Goal: Browse casually: Explore the website without a specific task or goal

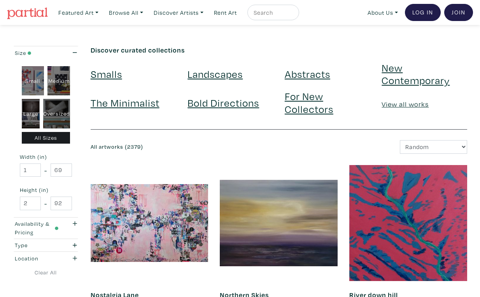
scroll to position [1366, 0]
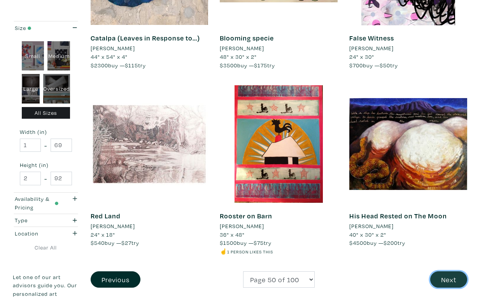
click at [449, 271] on button "Next" at bounding box center [449, 279] width 37 height 17
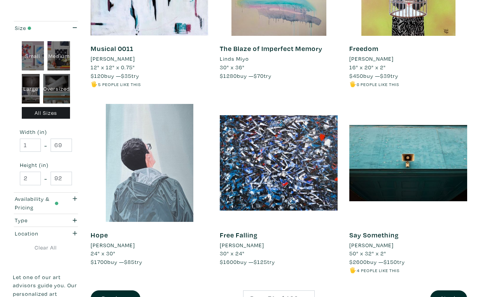
scroll to position [1358, 0]
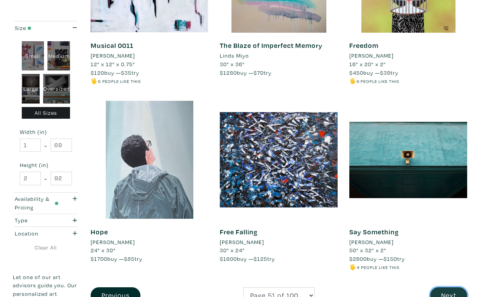
click at [451, 287] on button "Next" at bounding box center [449, 295] width 37 height 17
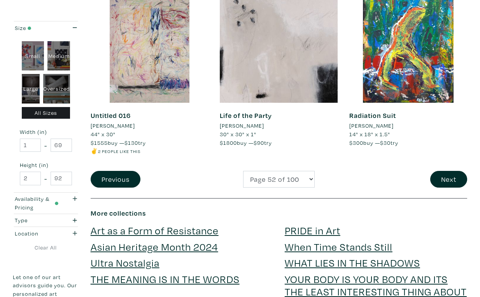
scroll to position [1512, 0]
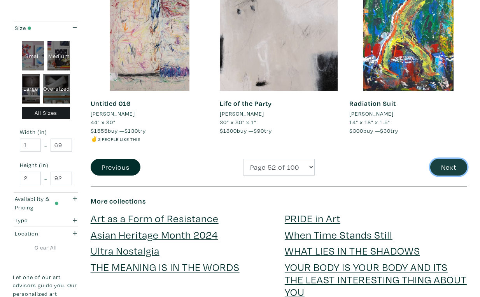
click at [454, 159] on button "Next" at bounding box center [449, 167] width 37 height 17
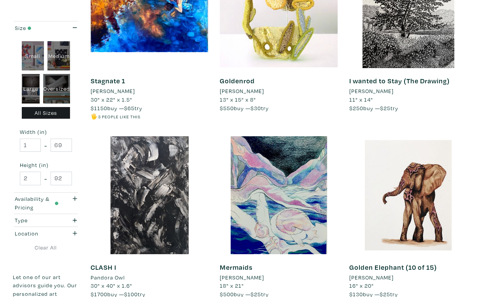
scroll to position [1325, 0]
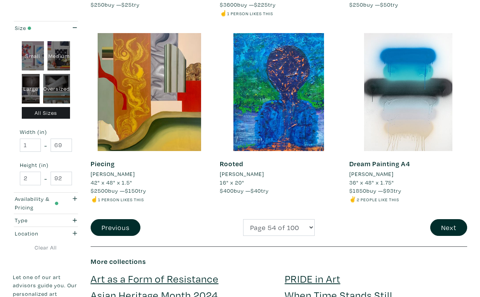
scroll to position [1455, 0]
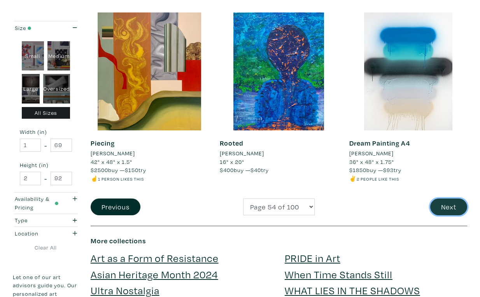
click at [451, 199] on button "Next" at bounding box center [449, 207] width 37 height 17
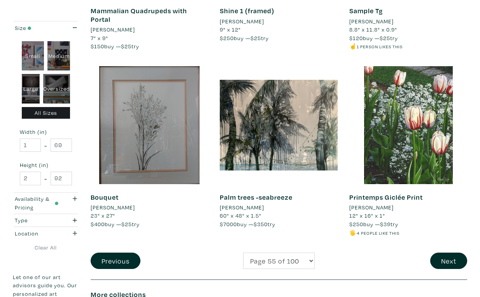
scroll to position [1413, 0]
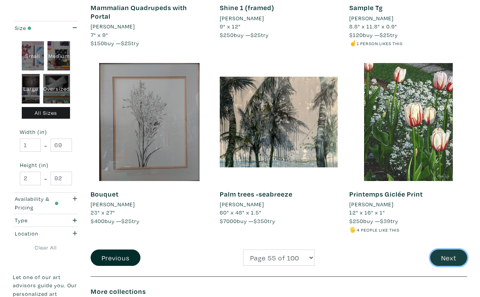
click at [449, 250] on button "Next" at bounding box center [449, 258] width 37 height 17
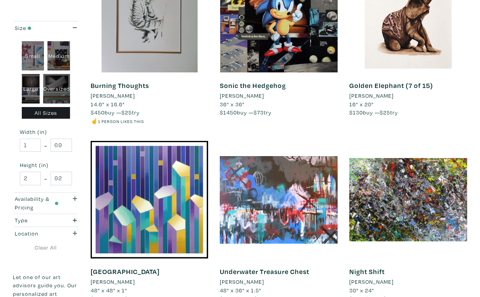
scroll to position [1338, 0]
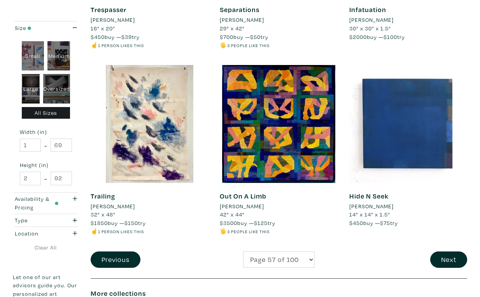
scroll to position [1396, 0]
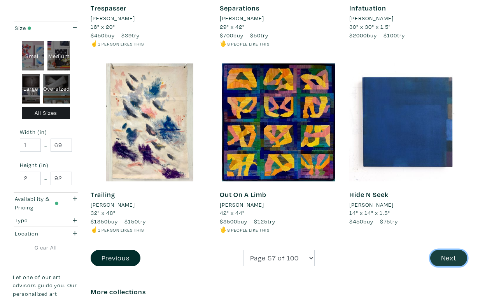
click at [455, 250] on button "Next" at bounding box center [449, 258] width 37 height 17
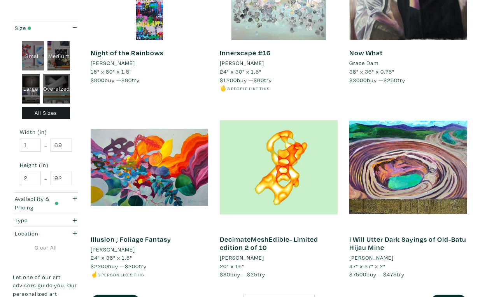
scroll to position [1351, 0]
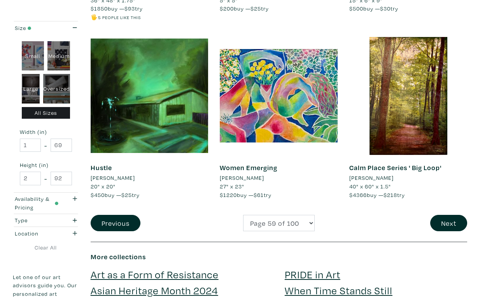
scroll to position [1450, 0]
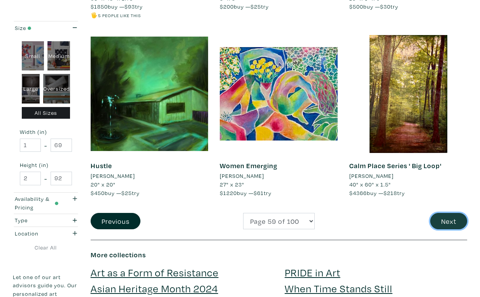
click at [446, 213] on button "Next" at bounding box center [449, 221] width 37 height 17
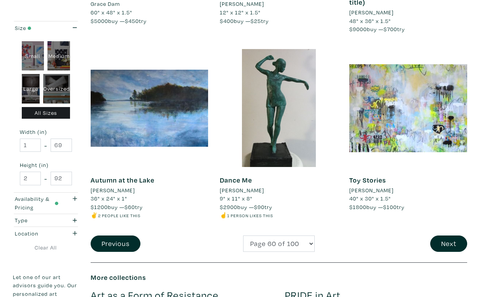
scroll to position [1413, 0]
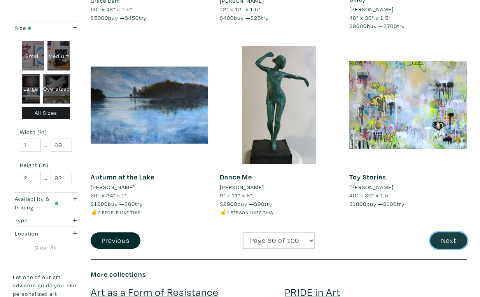
click at [449, 232] on button "Next" at bounding box center [449, 240] width 37 height 17
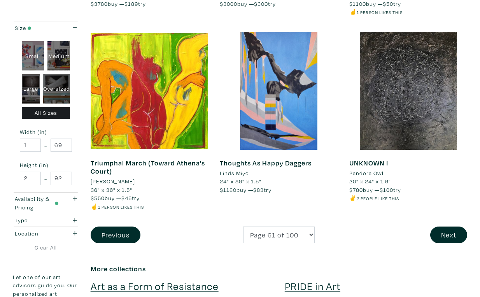
scroll to position [1384, 0]
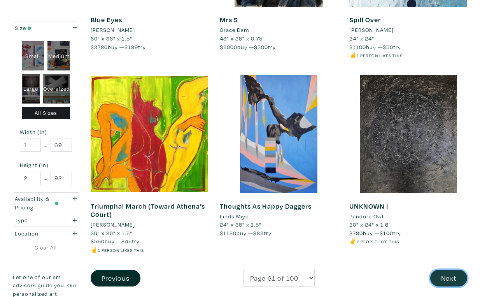
click at [450, 270] on button "Next" at bounding box center [449, 278] width 37 height 17
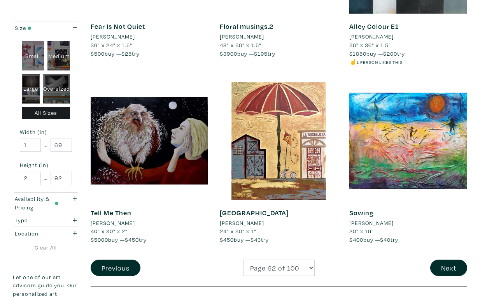
scroll to position [1381, 0]
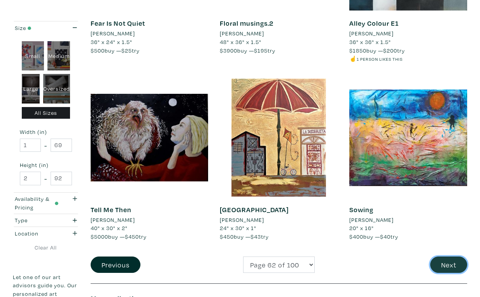
click at [446, 257] on button "Next" at bounding box center [449, 265] width 37 height 17
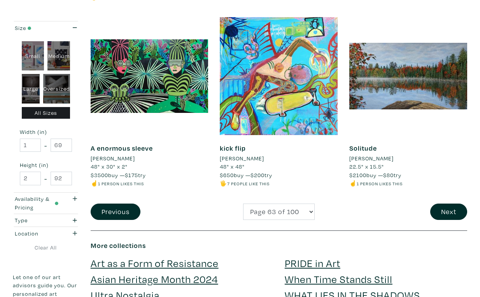
scroll to position [1446, 0]
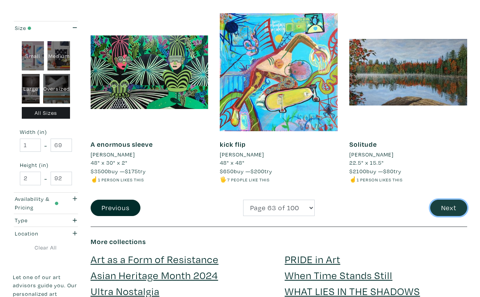
click at [454, 200] on button "Next" at bounding box center [449, 208] width 37 height 17
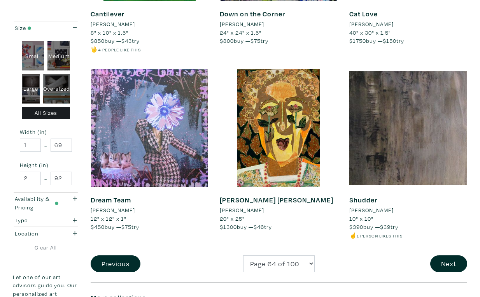
scroll to position [1400, 0]
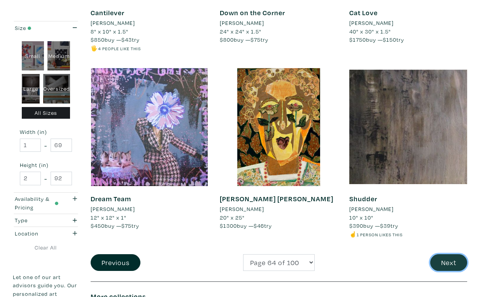
click at [447, 254] on button "Next" at bounding box center [449, 262] width 37 height 17
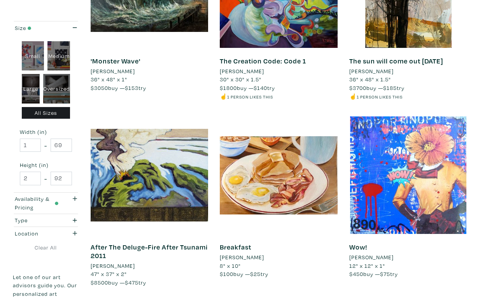
scroll to position [1336, 0]
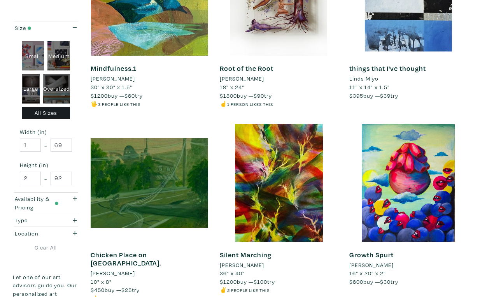
scroll to position [1344, 0]
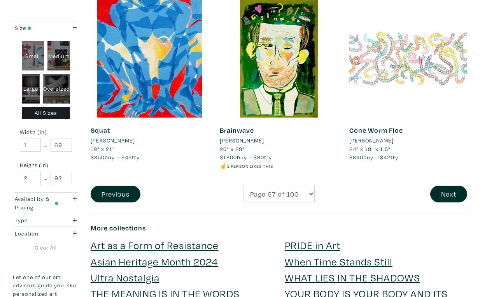
scroll to position [1482, 0]
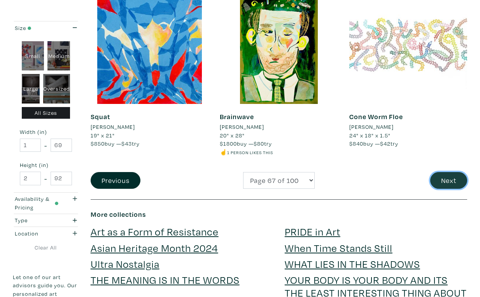
click at [452, 172] on button "Next" at bounding box center [449, 180] width 37 height 17
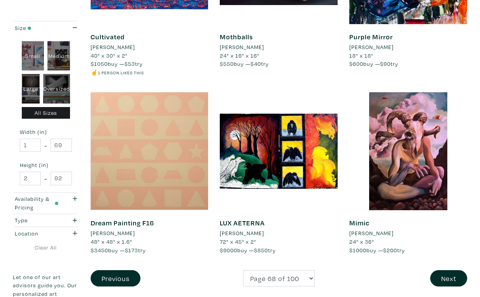
scroll to position [1394, 0]
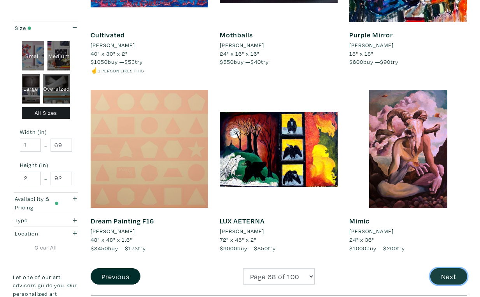
click at [453, 268] on button "Next" at bounding box center [449, 276] width 37 height 17
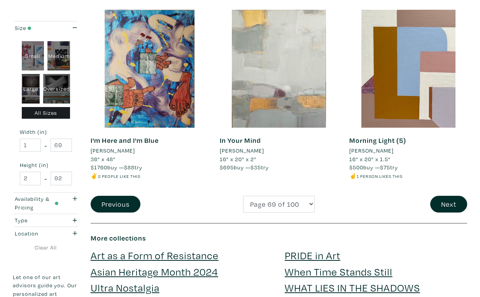
scroll to position [1471, 0]
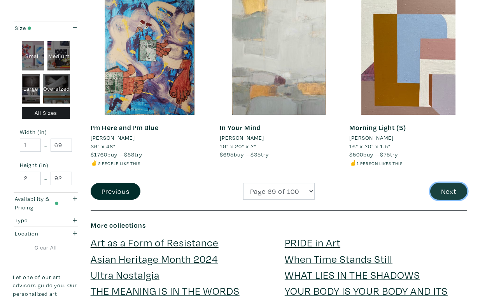
click at [452, 183] on button "Next" at bounding box center [449, 191] width 37 height 17
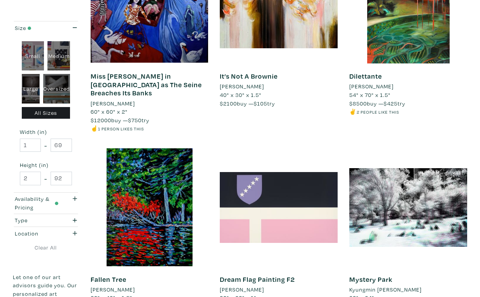
scroll to position [1329, 0]
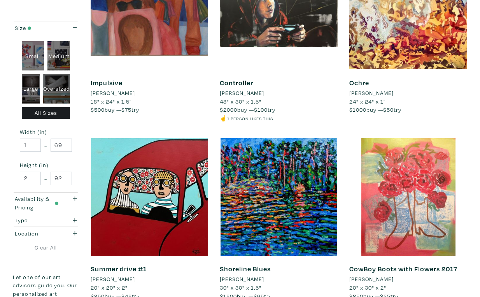
scroll to position [1307, 0]
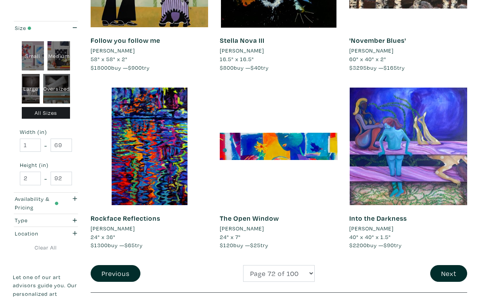
scroll to position [1365, 0]
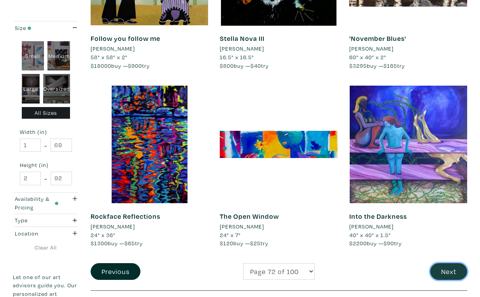
click at [454, 263] on button "Next" at bounding box center [449, 271] width 37 height 17
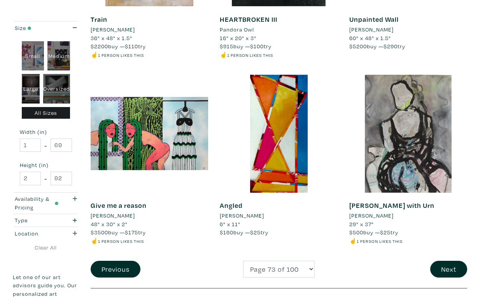
scroll to position [1395, 0]
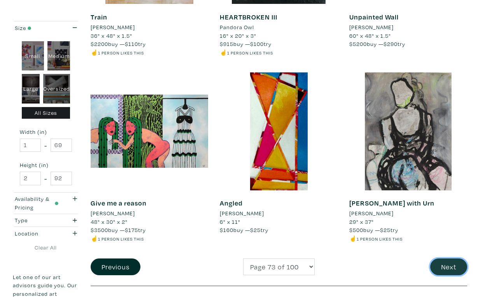
click at [452, 259] on button "Next" at bounding box center [449, 267] width 37 height 17
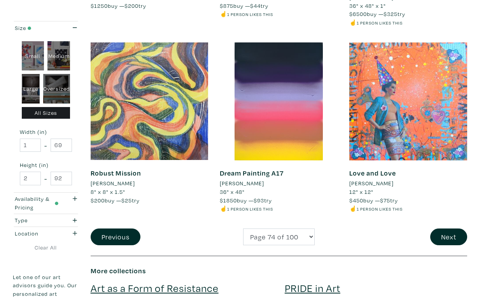
scroll to position [1456, 0]
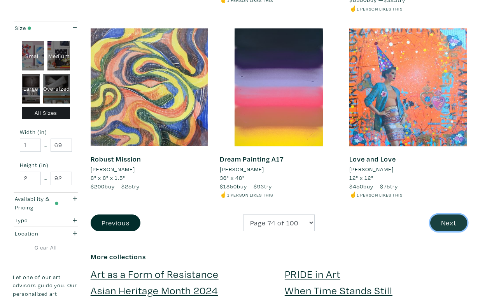
click at [453, 215] on button "Next" at bounding box center [449, 223] width 37 height 17
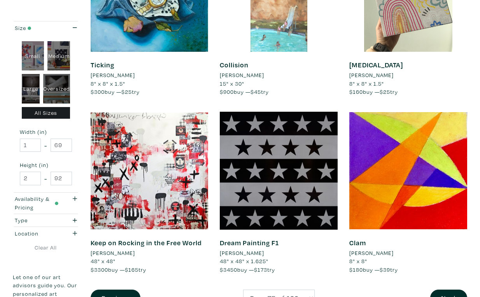
scroll to position [1355, 0]
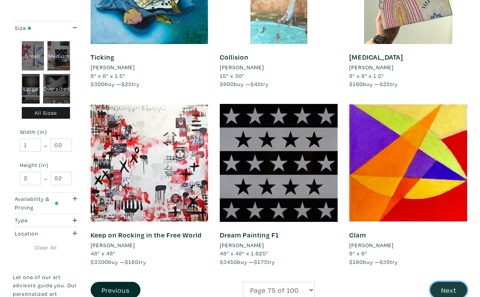
click at [453, 282] on button "Next" at bounding box center [449, 290] width 37 height 17
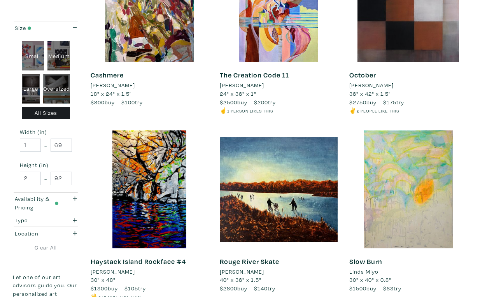
scroll to position [1335, 0]
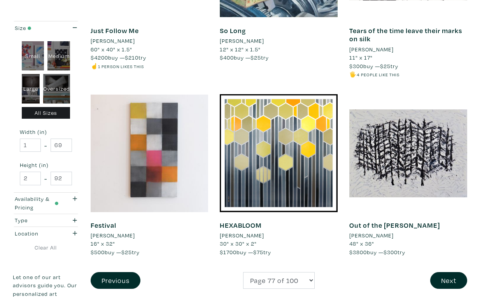
scroll to position [1388, 0]
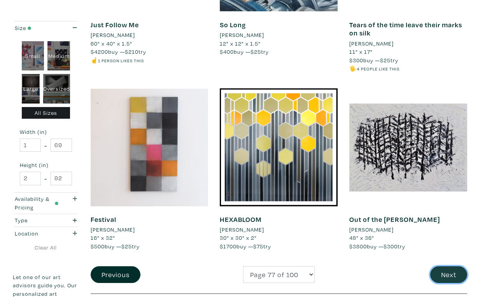
click at [449, 266] on button "Next" at bounding box center [449, 274] width 37 height 17
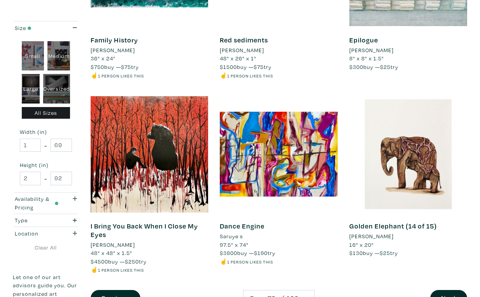
scroll to position [1357, 0]
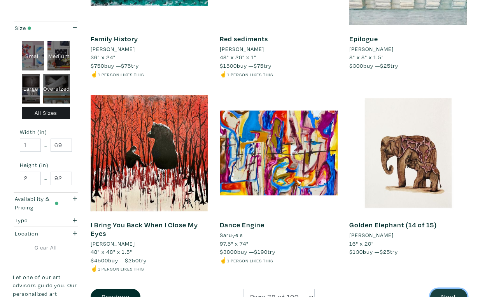
click at [444, 289] on button "Next" at bounding box center [449, 297] width 37 height 17
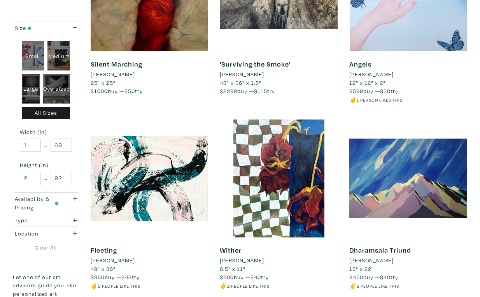
scroll to position [1392, 0]
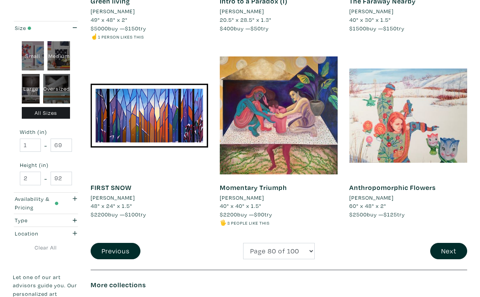
scroll to position [1414, 0]
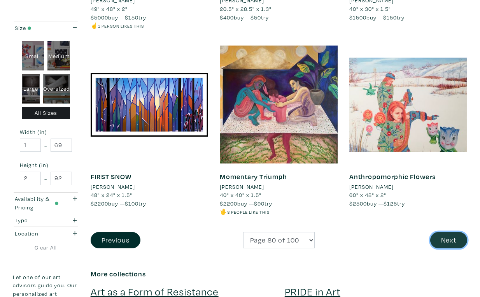
click at [452, 232] on button "Next" at bounding box center [449, 240] width 37 height 17
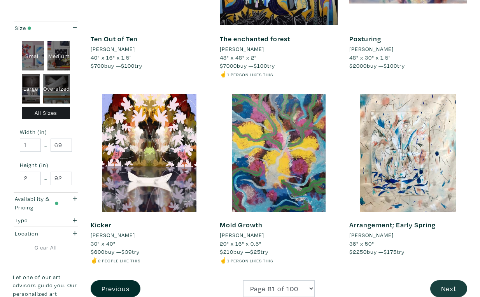
scroll to position [1374, 0]
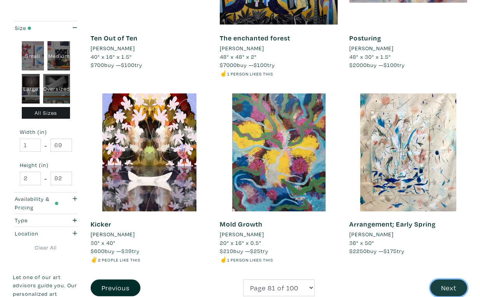
click at [451, 280] on button "Next" at bounding box center [449, 288] width 37 height 17
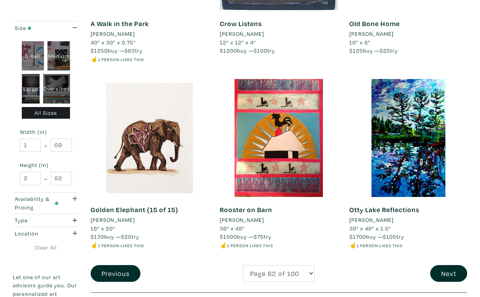
scroll to position [1390, 0]
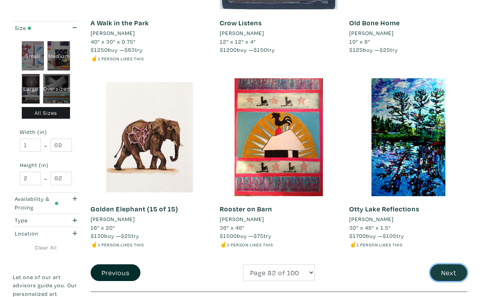
click at [451, 264] on button "Next" at bounding box center [449, 272] width 37 height 17
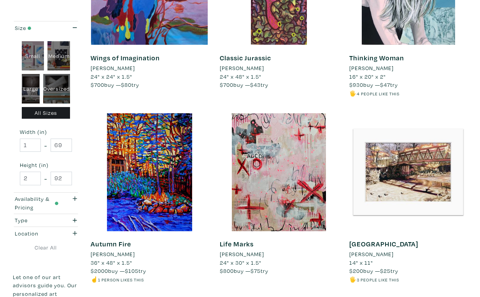
scroll to position [1362, 0]
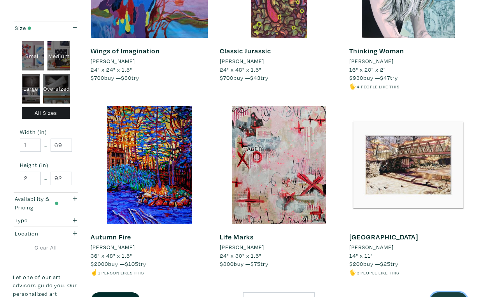
click at [451, 292] on button "Next" at bounding box center [449, 300] width 37 height 17
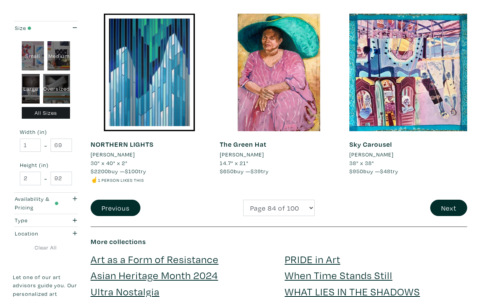
scroll to position [1484, 0]
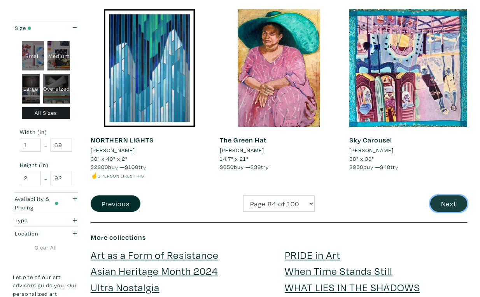
click at [450, 195] on button "Next" at bounding box center [449, 203] width 37 height 17
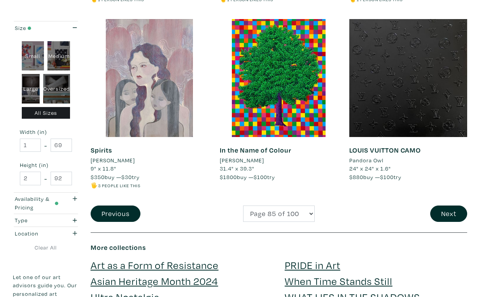
scroll to position [1457, 0]
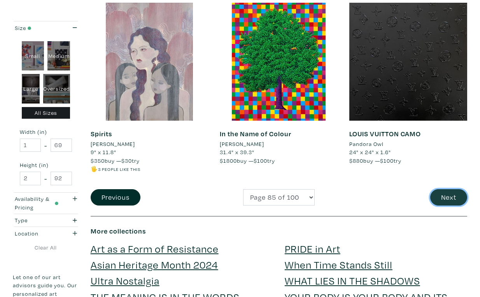
click at [454, 189] on button "Next" at bounding box center [449, 197] width 37 height 17
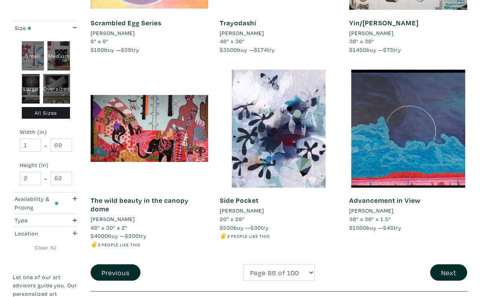
scroll to position [1376, 0]
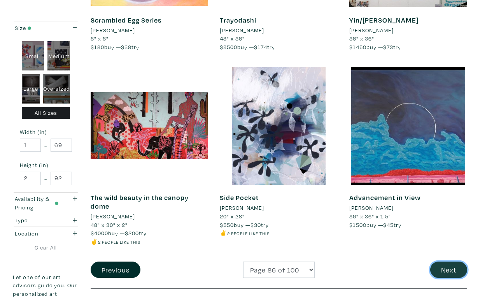
click at [450, 262] on button "Next" at bounding box center [449, 270] width 37 height 17
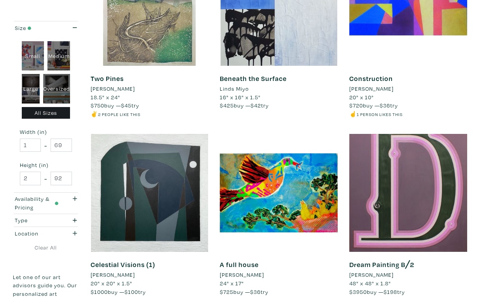
scroll to position [1351, 0]
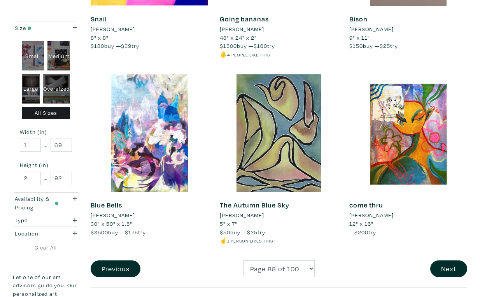
scroll to position [1420, 0]
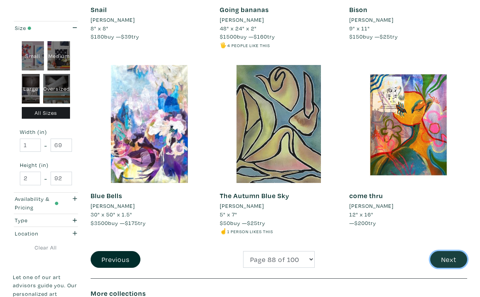
click at [448, 251] on button "Next" at bounding box center [449, 259] width 37 height 17
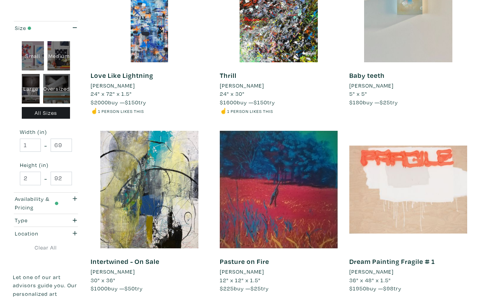
scroll to position [1321, 0]
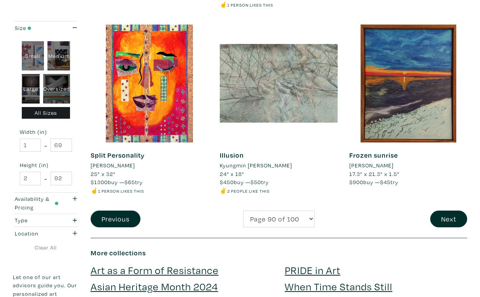
scroll to position [1447, 0]
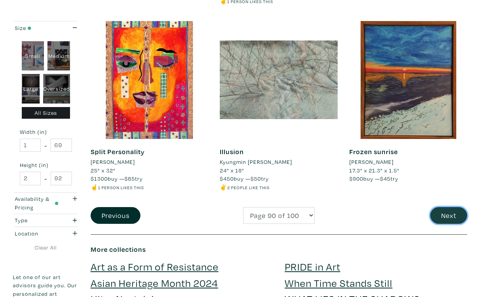
click at [450, 207] on button "Next" at bounding box center [449, 215] width 37 height 17
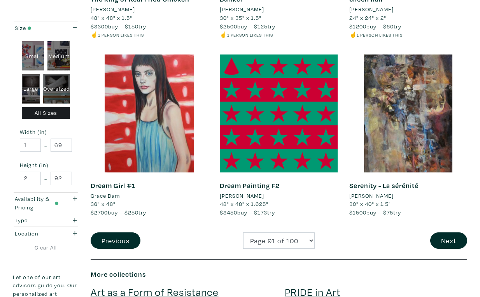
scroll to position [1433, 0]
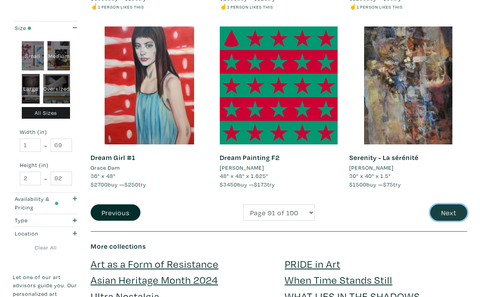
click at [445, 204] on button "Next" at bounding box center [449, 212] width 37 height 17
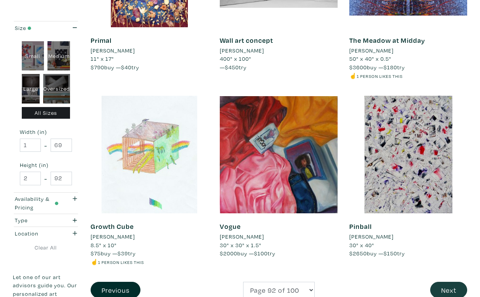
scroll to position [1398, 0]
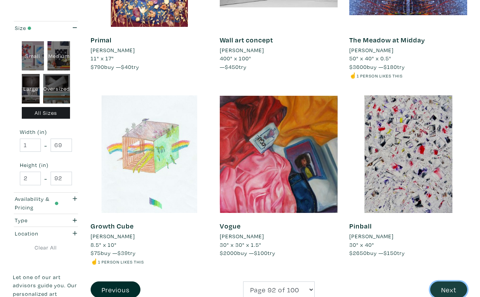
click at [449, 281] on button "Next" at bounding box center [449, 289] width 37 height 17
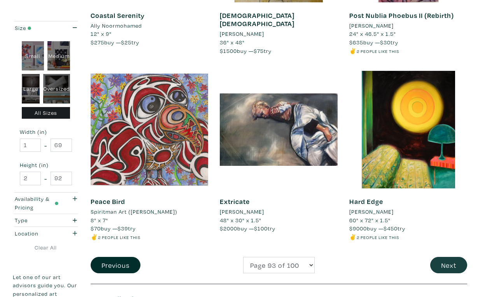
scroll to position [1381, 0]
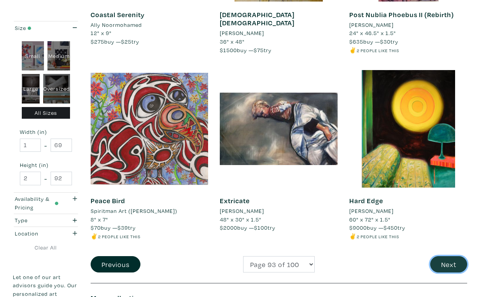
click at [450, 256] on button "Next" at bounding box center [449, 264] width 37 height 17
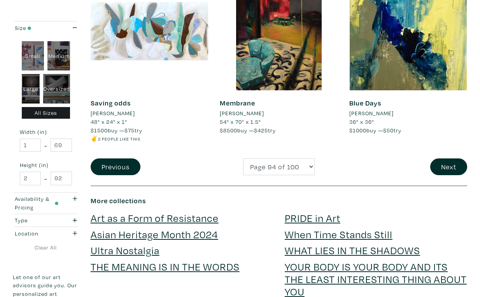
scroll to position [1474, 0]
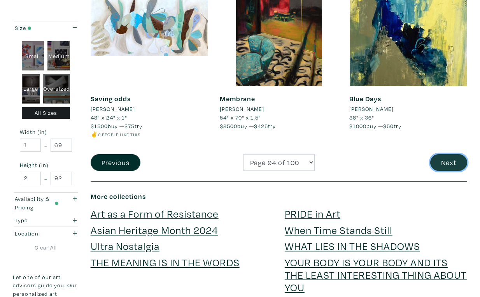
click at [448, 154] on button "Next" at bounding box center [449, 162] width 37 height 17
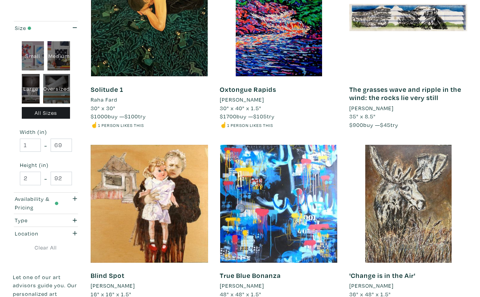
scroll to position [1325, 0]
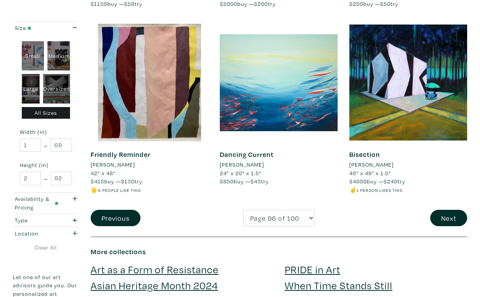
scroll to position [1438, 0]
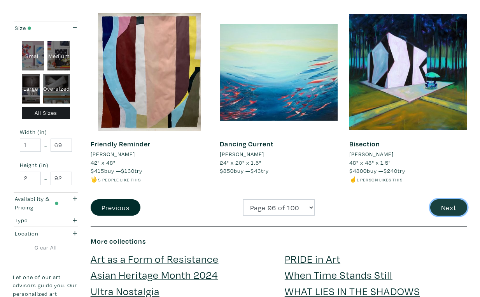
click at [457, 199] on button "Next" at bounding box center [449, 207] width 37 height 17
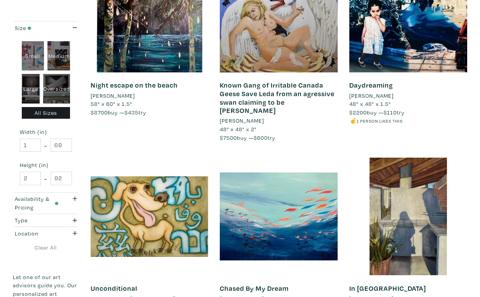
scroll to position [1337, 0]
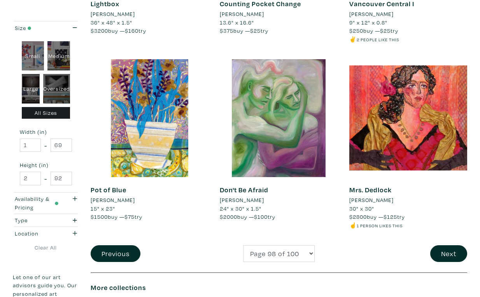
scroll to position [1413, 0]
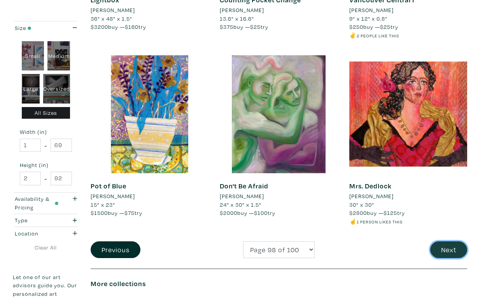
click at [449, 241] on button "Next" at bounding box center [449, 249] width 37 height 17
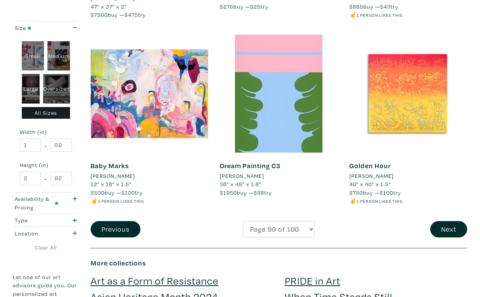
scroll to position [1430, 0]
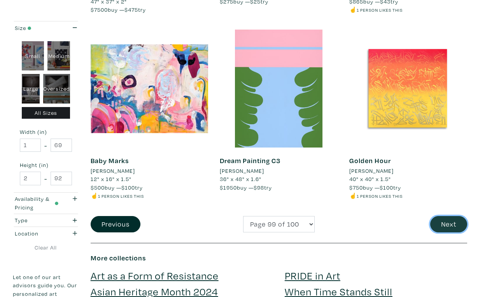
click at [449, 216] on button "Next" at bounding box center [449, 224] width 37 height 17
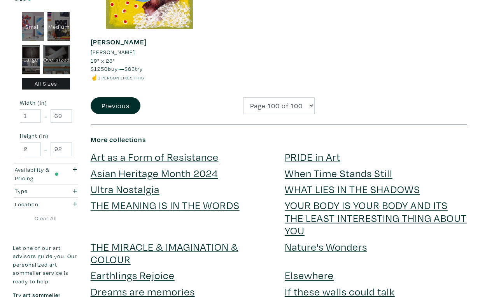
scroll to position [250, 0]
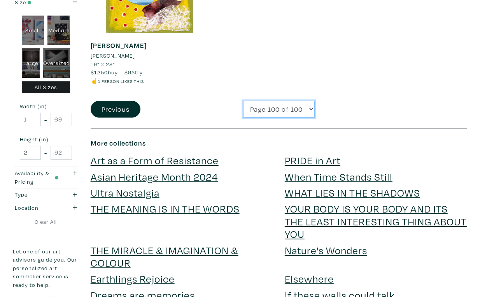
click at [243, 101] on select "Page 1 of 100 Page 2 of 100 Page 3 of 100 Page 4 of 100 Page 5 of 100 Page 6 of…" at bounding box center [279, 109] width 72 height 17
select select "1"
click option "Page 1 of 100" at bounding box center [0, 0] width 0 height 0
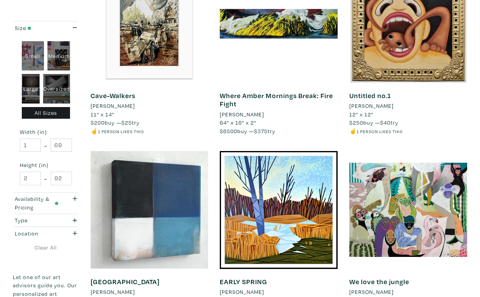
scroll to position [1318, 0]
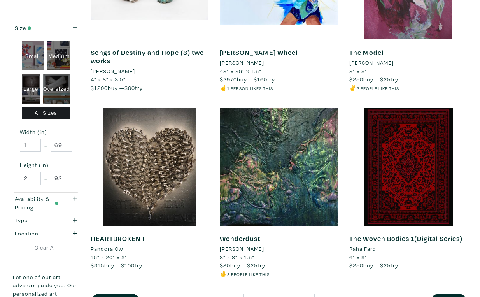
scroll to position [1364, 0]
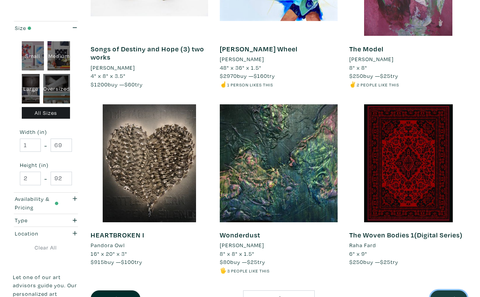
click at [456, 290] on button "Next" at bounding box center [449, 298] width 37 height 17
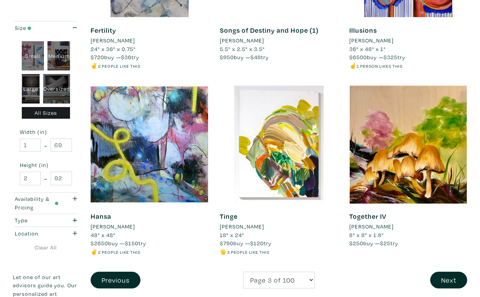
scroll to position [1385, 0]
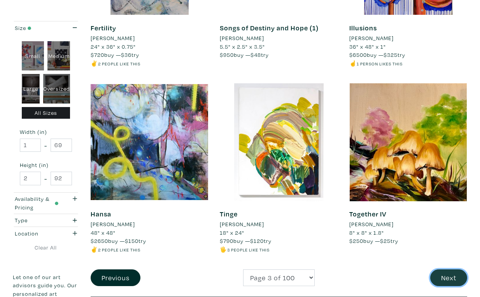
click at [452, 269] on button "Next" at bounding box center [449, 277] width 37 height 17
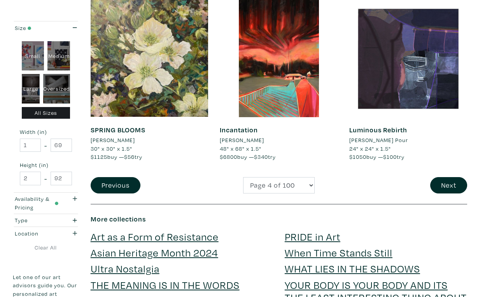
scroll to position [1470, 0]
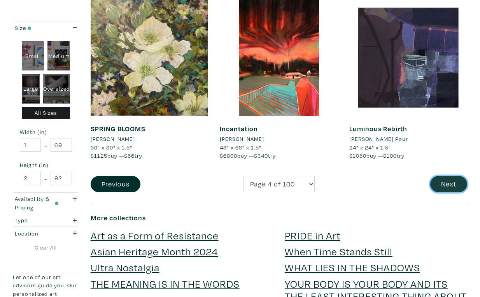
click at [453, 176] on button "Next" at bounding box center [449, 184] width 37 height 17
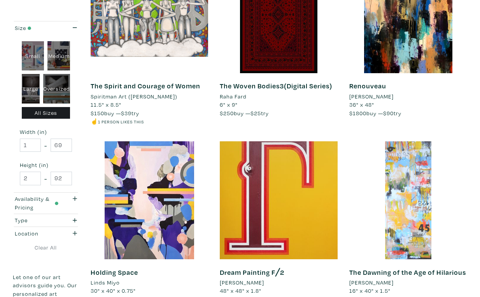
scroll to position [1335, 0]
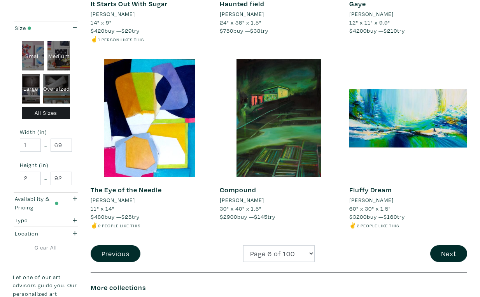
scroll to position [1432, 0]
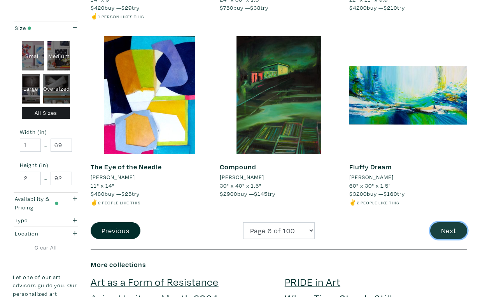
click at [455, 222] on button "Next" at bounding box center [449, 230] width 37 height 17
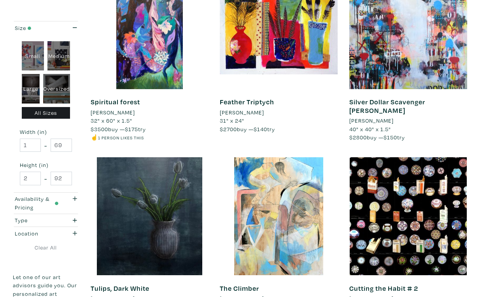
scroll to position [1320, 0]
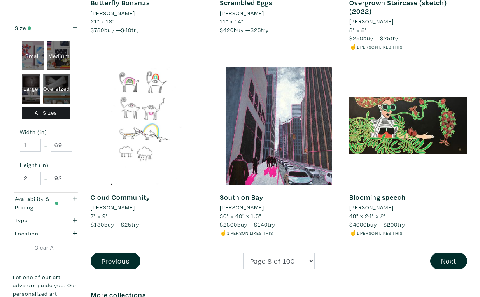
scroll to position [1423, 0]
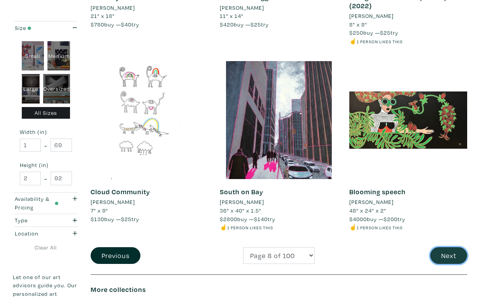
click at [452, 247] on button "Next" at bounding box center [449, 255] width 37 height 17
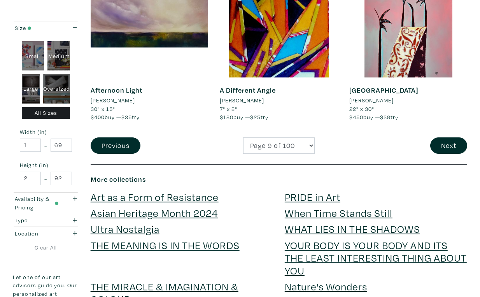
scroll to position [1512, 0]
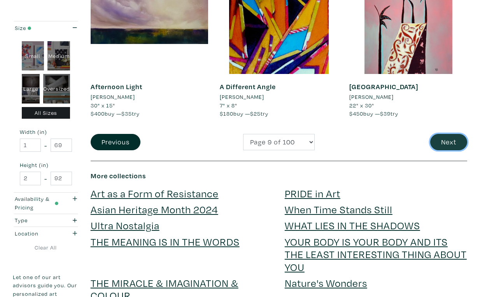
click at [453, 134] on button "Next" at bounding box center [449, 142] width 37 height 17
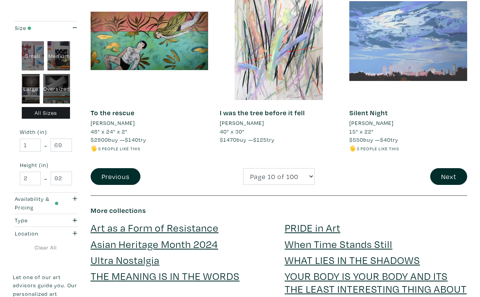
scroll to position [1486, 0]
